Goal: Information Seeking & Learning: Learn about a topic

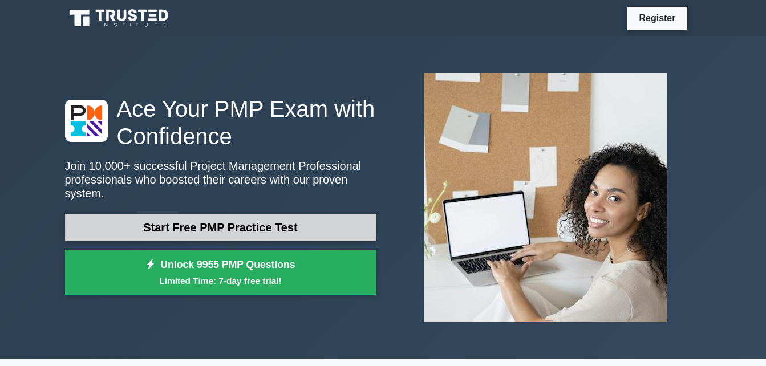
drag, startPoint x: 0, startPoint y: 0, endPoint x: 253, endPoint y: 182, distance: 312.0
click at [253, 214] on link "Start Free PMP Practice Test" at bounding box center [220, 227] width 311 height 27
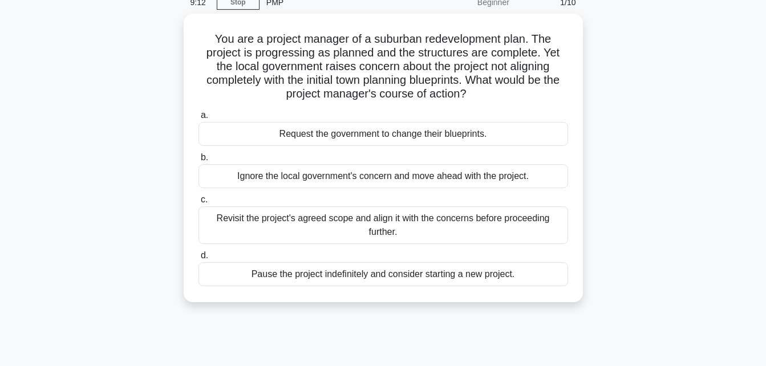
scroll to position [54, 0]
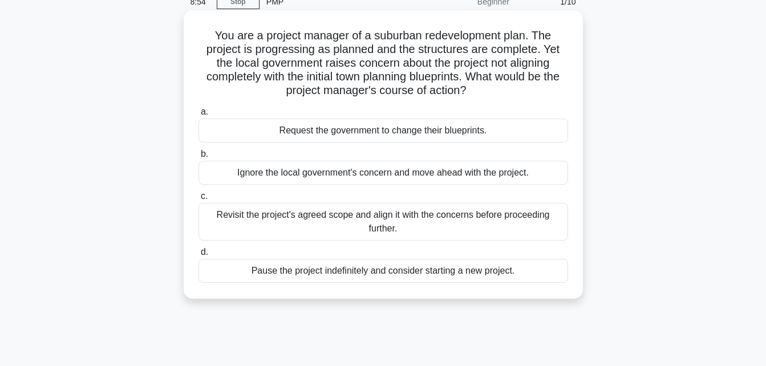
click at [369, 228] on div "Revisit the project's agreed scope and align it with the concerns before procee…" at bounding box center [382, 222] width 369 height 38
click at [198, 200] on input "c. Revisit the project's agreed scope and align it with the concerns before pro…" at bounding box center [198, 196] width 0 height 7
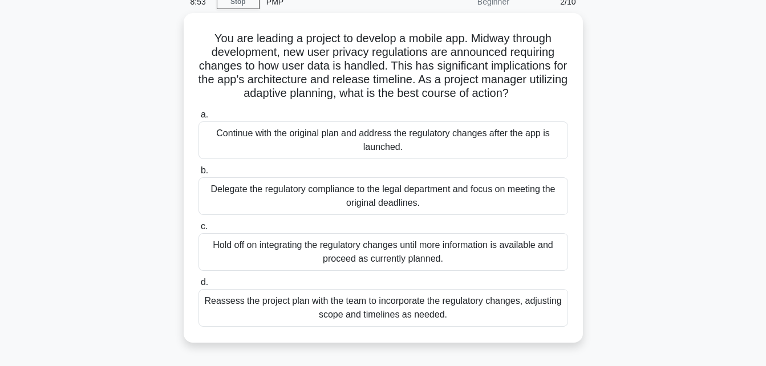
scroll to position [0, 0]
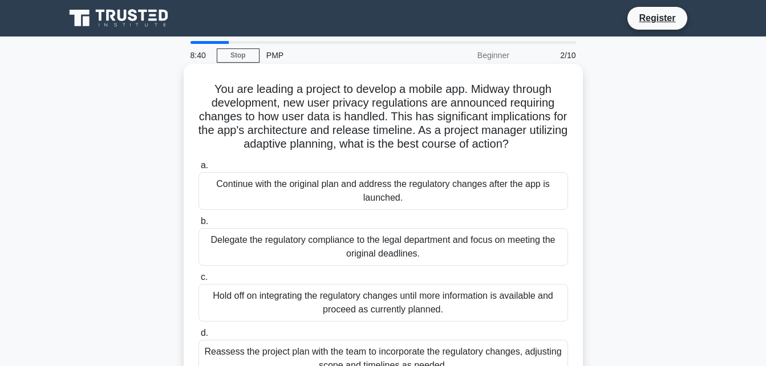
click at [371, 227] on label "b. Delegate the regulatory compliance to the legal department and focus on meet…" at bounding box center [382, 239] width 369 height 51
click at [198, 225] on input "b. Delegate the regulatory compliance to the legal department and focus on meet…" at bounding box center [198, 221] width 0 height 7
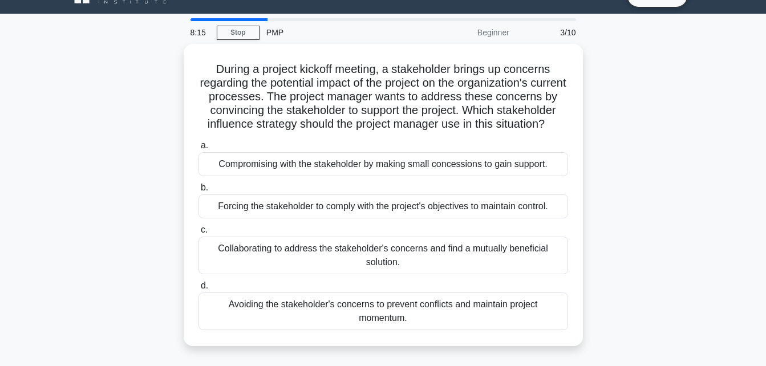
scroll to position [22, 0]
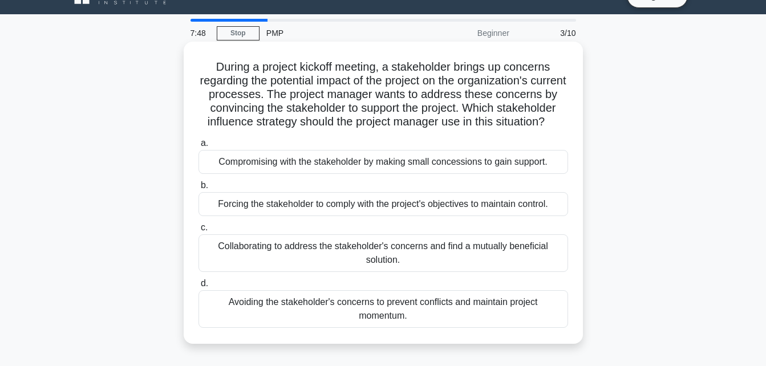
click at [485, 272] on div "Collaborating to address the stakeholder's concerns and find a mutually benefic…" at bounding box center [382, 253] width 369 height 38
click at [198, 231] on input "c. Collaborating to address the stakeholder's concerns and find a mutually bene…" at bounding box center [198, 227] width 0 height 7
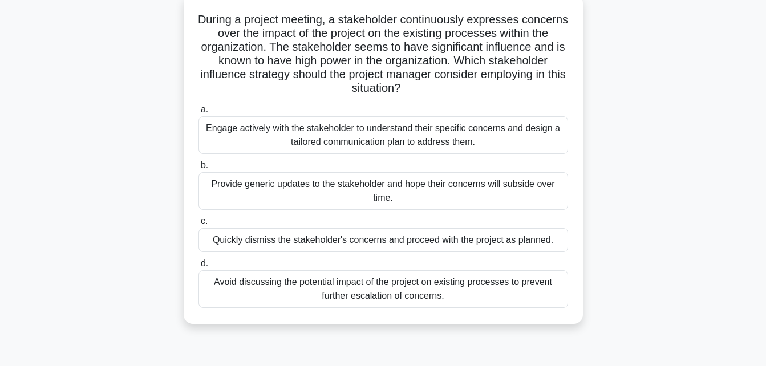
scroll to position [70, 0]
click at [381, 131] on div "Engage actively with the stakeholder to understand their specific concerns and …" at bounding box center [382, 135] width 369 height 38
click at [198, 113] on input "a. Engage actively with the stakeholder to understand their specific concerns a…" at bounding box center [198, 108] width 0 height 7
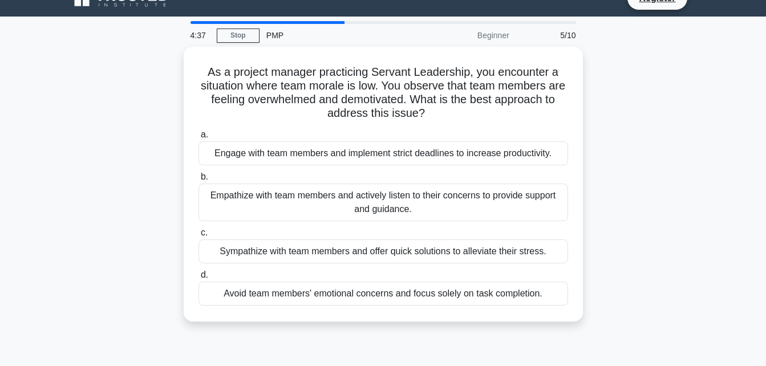
scroll to position [0, 0]
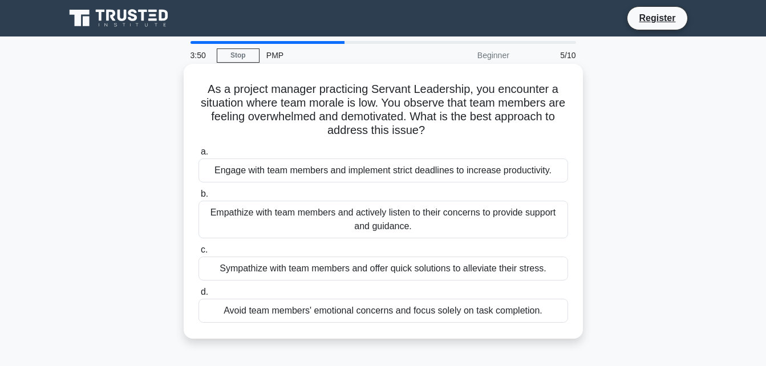
click at [327, 217] on div "Empathize with team members and actively listen to their concerns to provide su…" at bounding box center [382, 220] width 369 height 38
click at [198, 198] on input "b. Empathize with team members and actively listen to their concerns to provide…" at bounding box center [198, 193] width 0 height 7
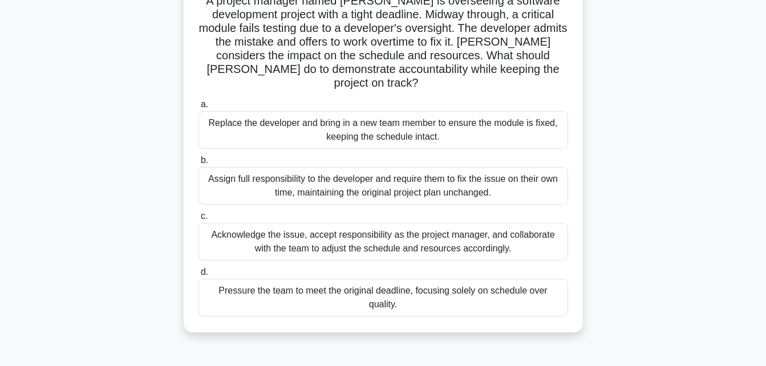
scroll to position [89, 0]
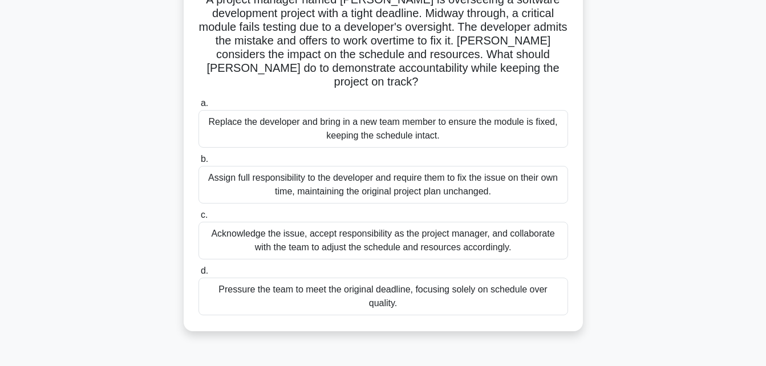
click at [434, 227] on div "Acknowledge the issue, accept responsibility as the project manager, and collab…" at bounding box center [382, 241] width 369 height 38
click at [198, 219] on input "c. Acknowledge the issue, accept responsibility as the project manager, and col…" at bounding box center [198, 214] width 0 height 7
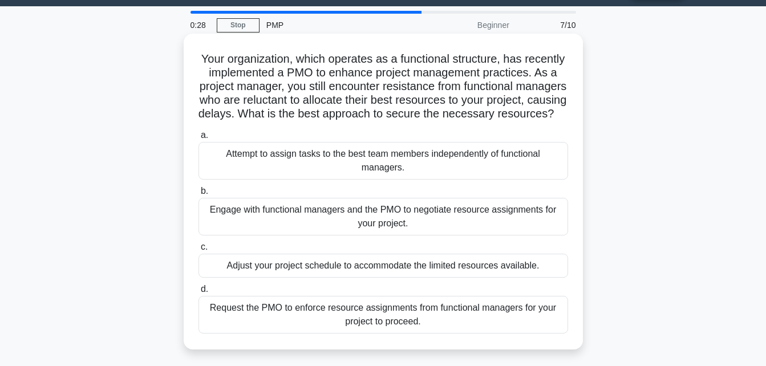
scroll to position [30, 0]
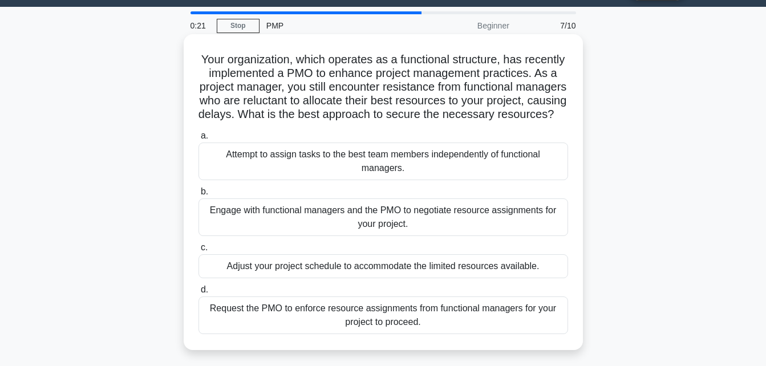
click at [418, 230] on div "Engage with functional managers and the PMO to negotiate resource assignments f…" at bounding box center [382, 217] width 369 height 38
click at [198, 196] on input "b. Engage with functional managers and the PMO to negotiate resource assignment…" at bounding box center [198, 191] width 0 height 7
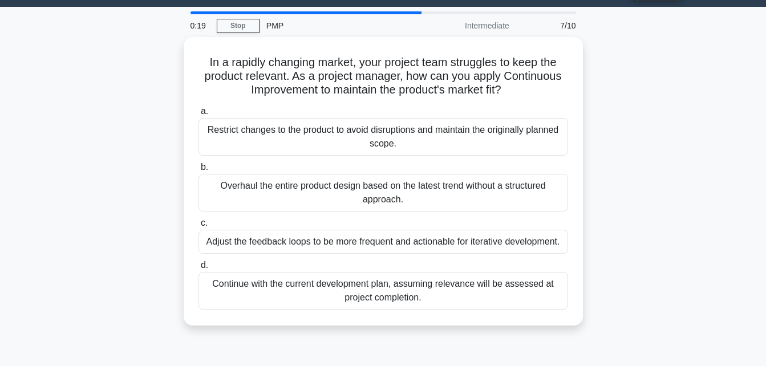
scroll to position [0, 0]
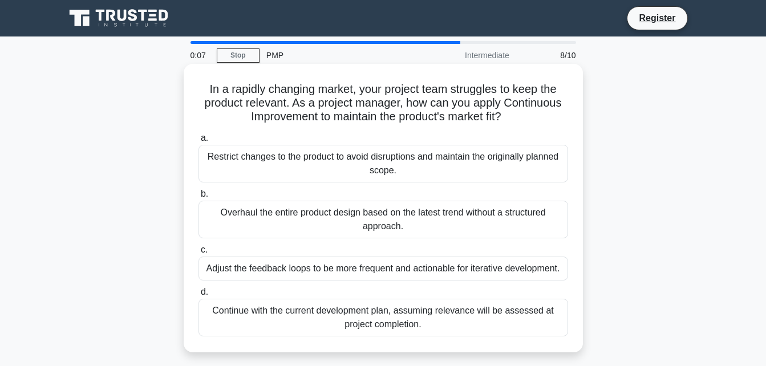
click at [404, 270] on div "Adjust the feedback loops to be more frequent and actionable for iterative deve…" at bounding box center [382, 269] width 369 height 24
click at [198, 254] on input "c. Adjust the feedback loops to be more frequent and actionable for iterative d…" at bounding box center [198, 249] width 0 height 7
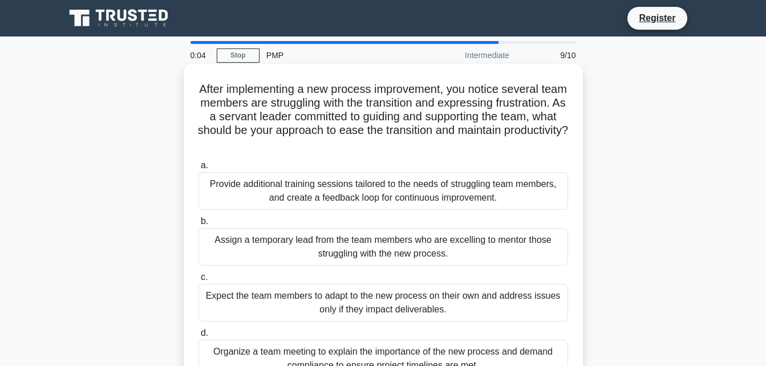
click at [369, 193] on div "Provide additional training sessions tailored to the needs of struggling team m…" at bounding box center [382, 191] width 369 height 38
click at [198, 169] on input "a. Provide additional training sessions tailored to the needs of struggling tea…" at bounding box center [198, 165] width 0 height 7
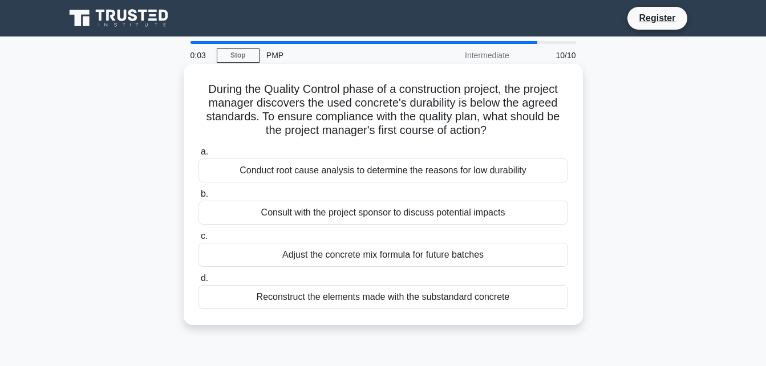
click at [364, 260] on div "Adjust the concrete mix formula for future batches" at bounding box center [382, 255] width 369 height 24
click at [198, 240] on input "c. Adjust the concrete mix formula for future batches" at bounding box center [198, 236] width 0 height 7
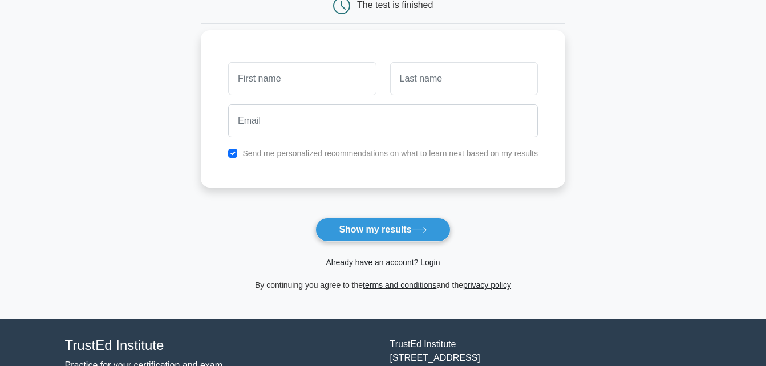
scroll to position [129, 0]
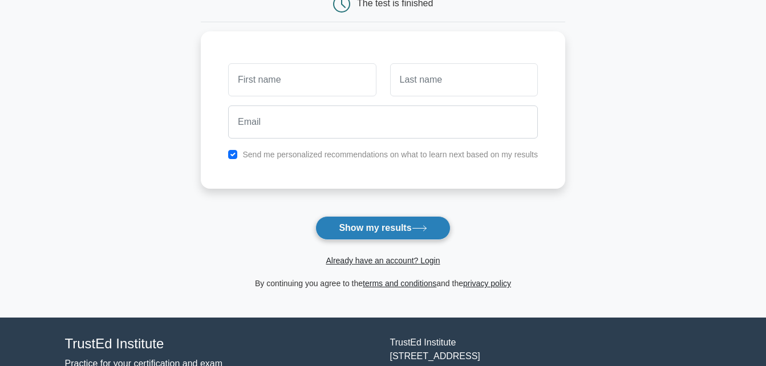
click at [406, 238] on button "Show my results" at bounding box center [382, 228] width 135 height 24
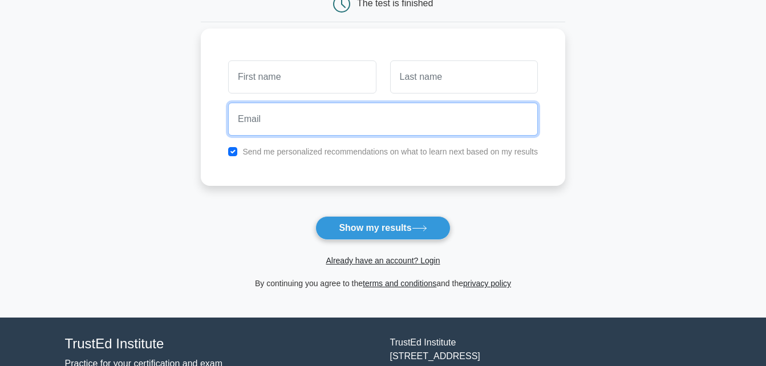
click at [395, 124] on input "email" at bounding box center [383, 119] width 310 height 33
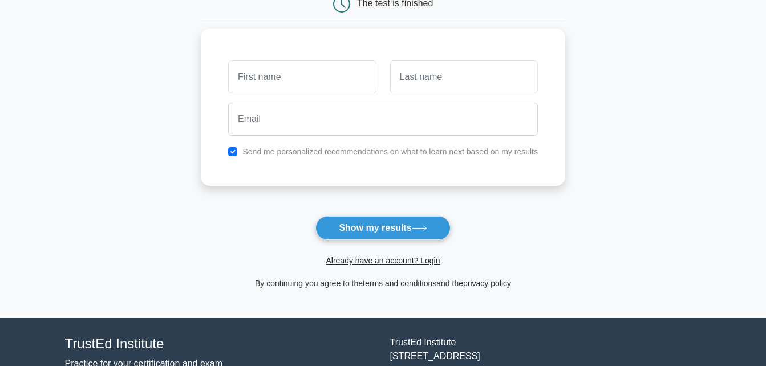
click at [495, 101] on div at bounding box center [382, 119] width 323 height 42
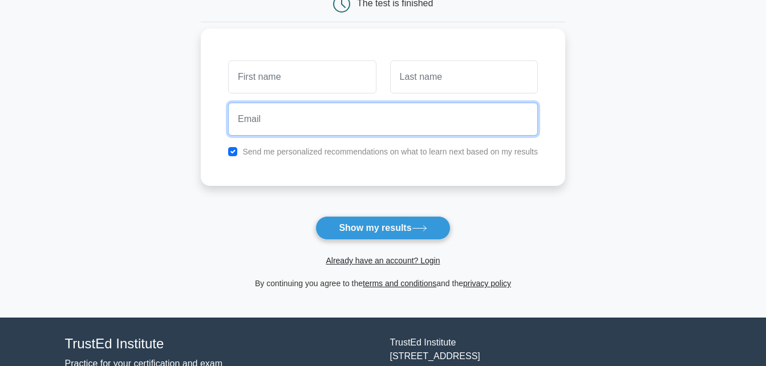
click at [296, 120] on input "email" at bounding box center [383, 119] width 310 height 33
type input "moagimoshe91@gmail.com"
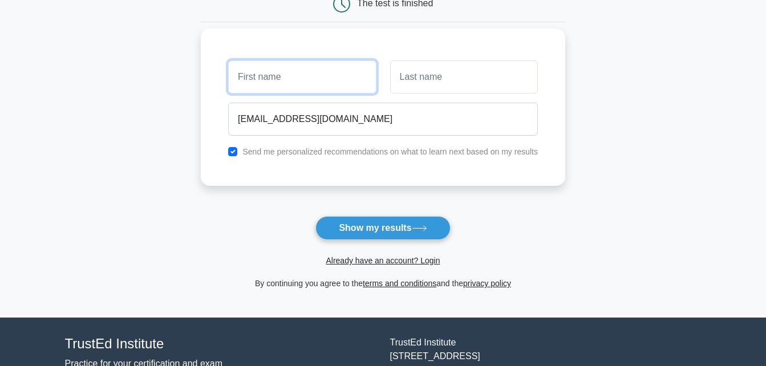
click at [291, 78] on input "text" at bounding box center [302, 76] width 148 height 33
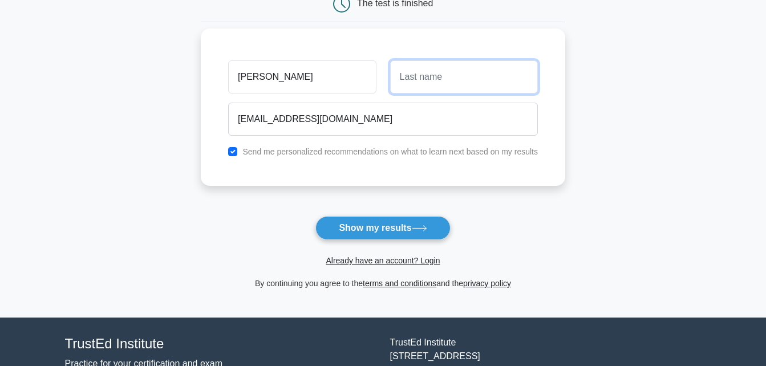
click at [438, 71] on input "text" at bounding box center [464, 76] width 148 height 33
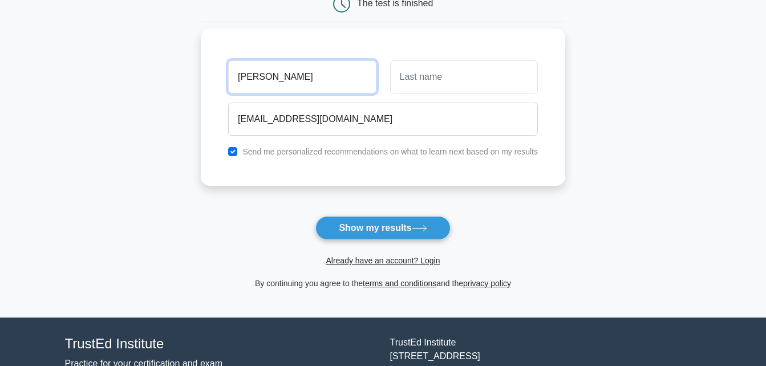
click at [314, 78] on input "MOSHE" at bounding box center [302, 76] width 148 height 33
type input "M"
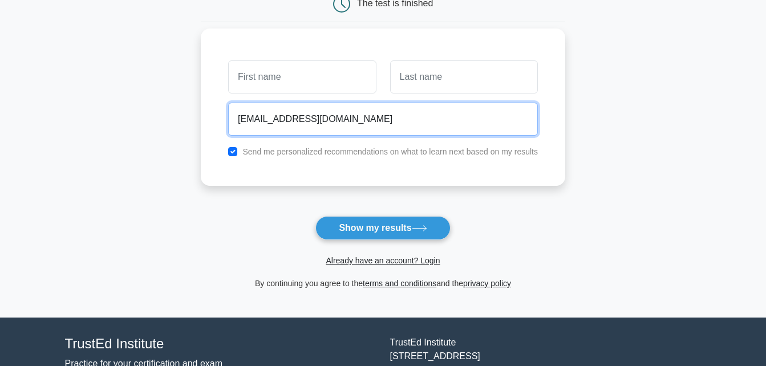
click at [359, 135] on input "moagimoshe91@gmail.com" at bounding box center [383, 119] width 310 height 33
type input "m"
